Goal: Information Seeking & Learning: Learn about a topic

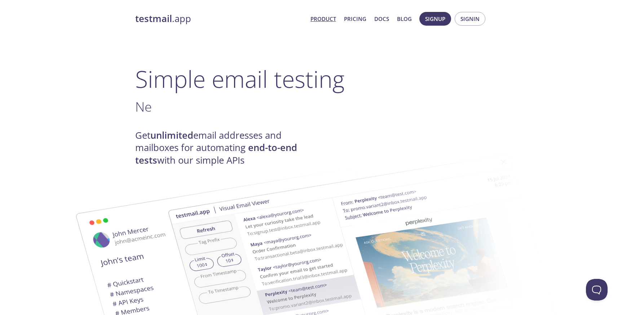
click at [355, 13] on span "Product Pricing Docs Blog" at bounding box center [360, 18] width 109 height 17
click at [358, 21] on link "Pricing" at bounding box center [355, 18] width 22 height 9
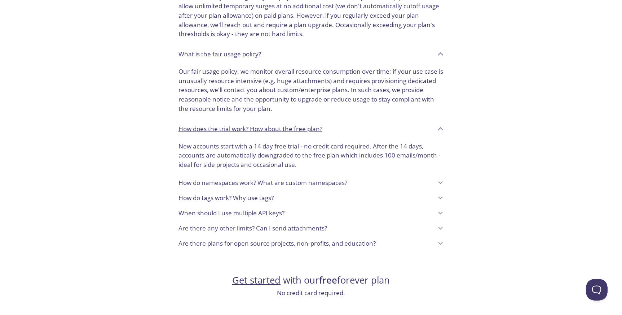
scroll to position [570, 0]
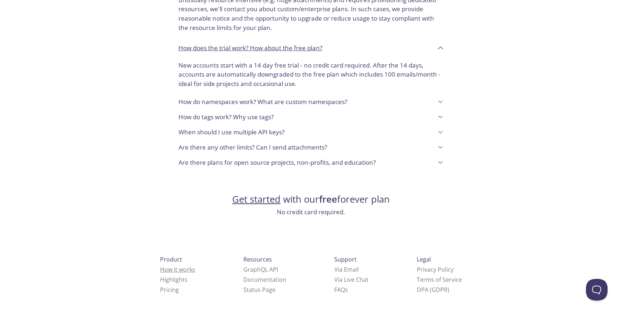
click at [164, 272] on link "How it works" at bounding box center [177, 269] width 35 height 8
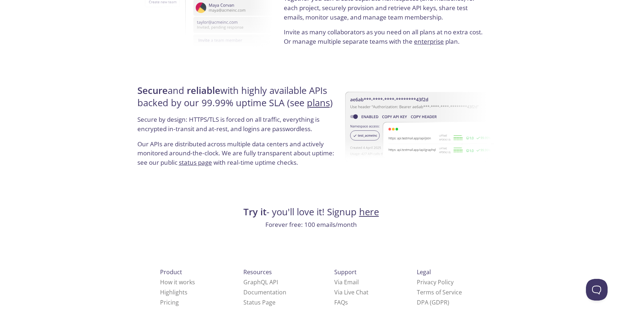
scroll to position [1336, 0]
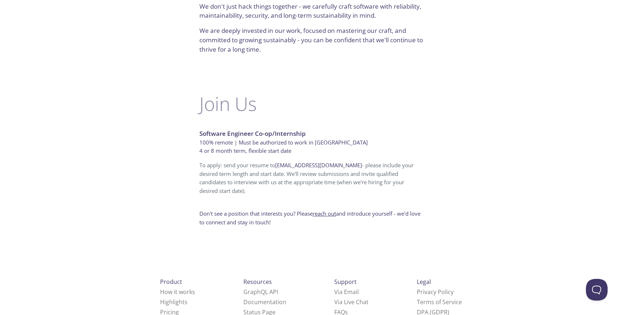
scroll to position [427, 0]
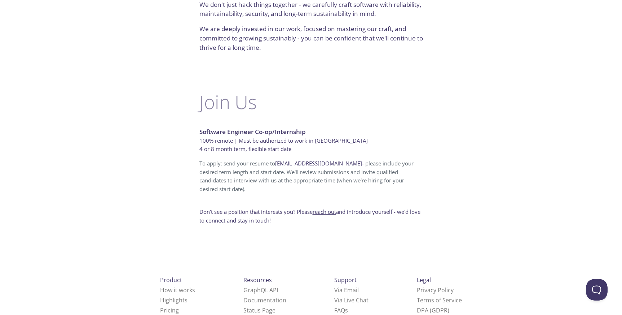
click at [335, 306] on link "FAQ s" at bounding box center [342, 310] width 14 height 8
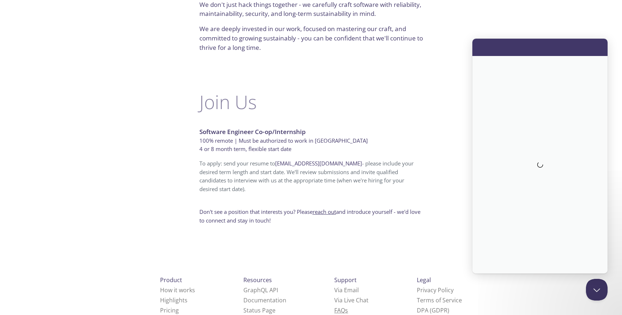
scroll to position [0, 0]
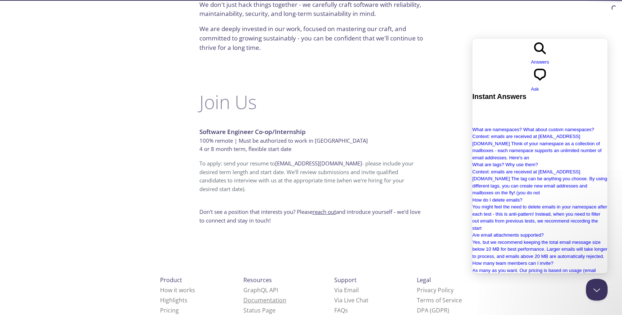
click at [244, 296] on link "Documentation" at bounding box center [265, 300] width 43 height 8
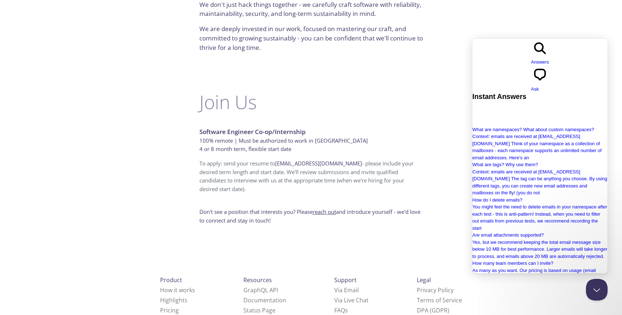
click at [436, 78] on div "Join Us Software Engineer Co-op/Internship 100% remote | Must be authorized to …" at bounding box center [312, 157] width 260 height 159
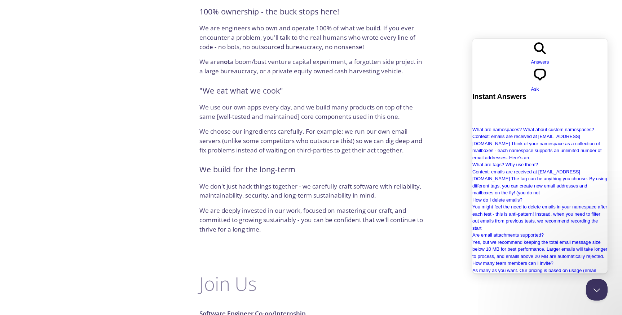
scroll to position [211, 0]
